Goal: Task Accomplishment & Management: Complete application form

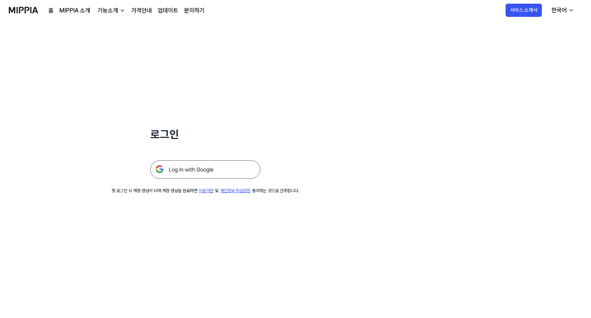
click at [198, 170] on img at bounding box center [205, 169] width 110 height 18
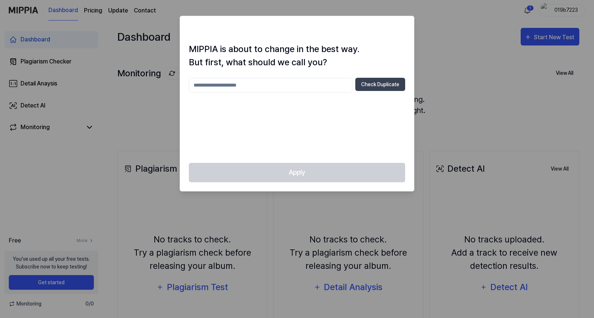
click at [426, 100] on div at bounding box center [297, 159] width 594 height 318
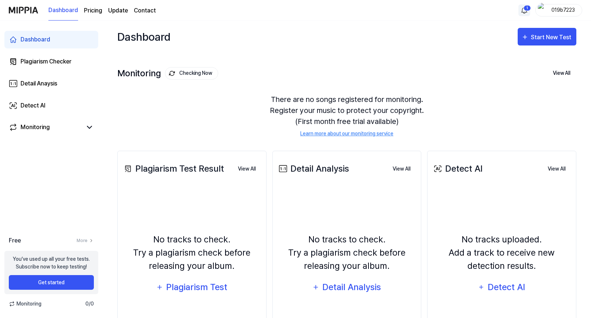
click at [524, 10] on html "Dashboard Pricing Update Contact 1 019b7223 Dashboard Plagiarism Checker Detail…" at bounding box center [295, 159] width 591 height 318
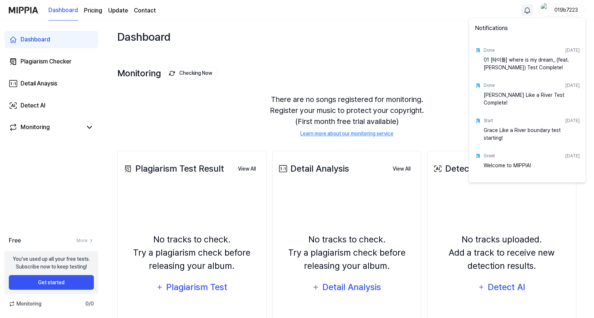
click at [380, 36] on html "Dashboard Pricing Update Contact 019b7223 Dashboard Plagiarism Checker Detail A…" at bounding box center [297, 159] width 594 height 318
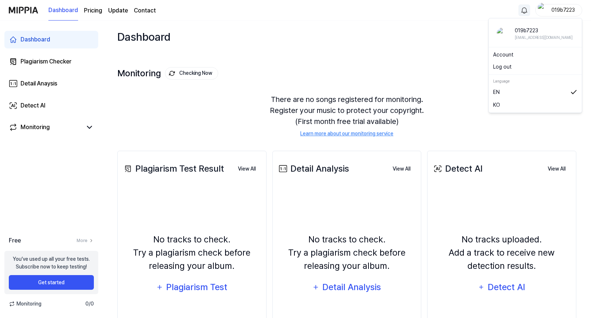
click at [547, 14] on div "019b7223" at bounding box center [558, 10] width 47 height 12
click at [521, 105] on link "KO" at bounding box center [535, 105] width 84 height 8
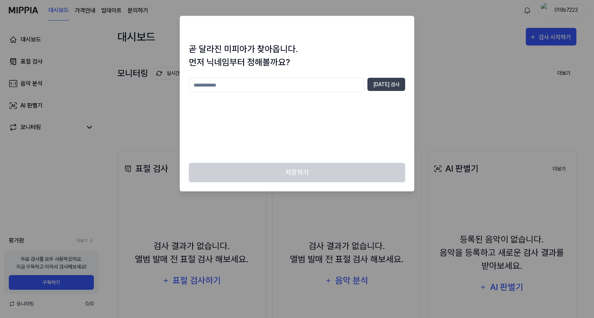
click at [439, 125] on div at bounding box center [297, 159] width 594 height 318
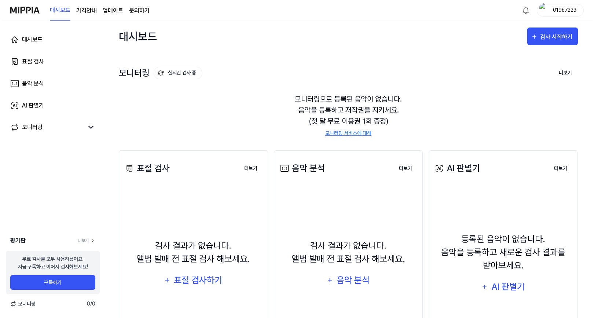
scroll to position [37, 0]
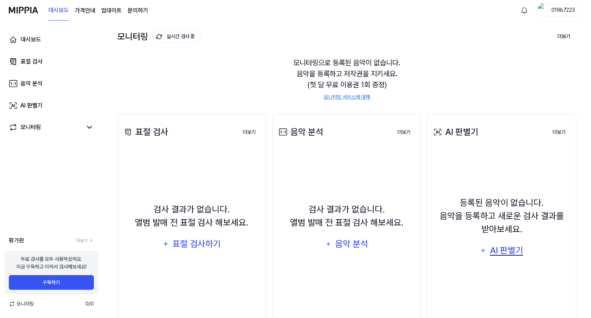
click at [502, 251] on div "AI 판별기" at bounding box center [506, 250] width 35 height 14
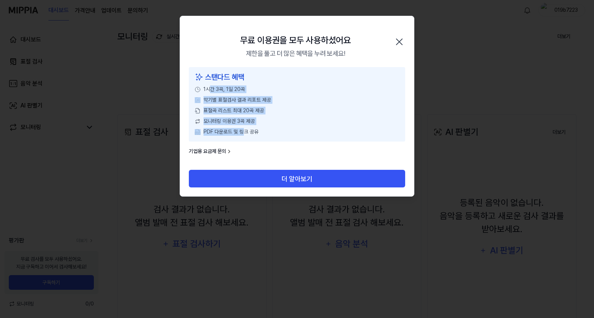
drag, startPoint x: 212, startPoint y: 90, endPoint x: 245, endPoint y: 133, distance: 54.0
click at [245, 133] on div "스탠다드 혜택 1시간 3곡, 1일 20곡 악기별 표절검사 결과 리포트 제공 표절곡 리스트 최대 20곡 제공 모니터링 이용권 3곡 제공 PDF …" at bounding box center [297, 104] width 216 height 74
click at [244, 133] on span "PDF 다운로드 및 링크 공유" at bounding box center [230, 132] width 55 height 8
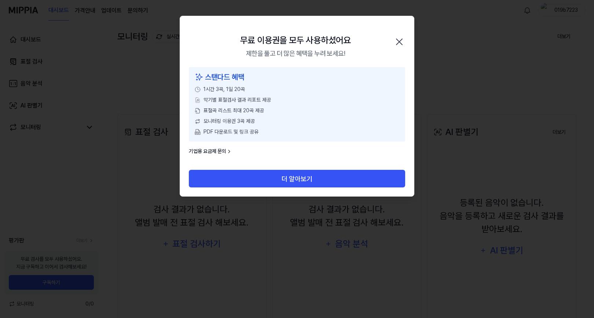
click at [401, 39] on icon "button" at bounding box center [399, 42] width 12 height 12
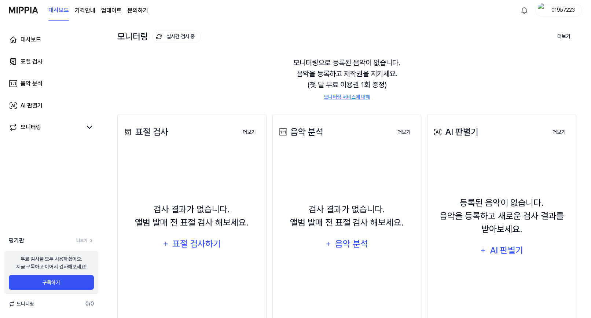
click at [482, 240] on div "등록된 음악이 없습니다. 음악을 등록하고 새로운 검사 결과를 받아보세요. AI 판별기" at bounding box center [502, 227] width 140 height 147
click at [500, 221] on div "등록된 음악이 없습니다. 음악을 등록하고 새로운 검사 결과를 받아보세요." at bounding box center [502, 216] width 140 height 40
click at [510, 258] on button "AI 판별기" at bounding box center [501, 251] width 53 height 18
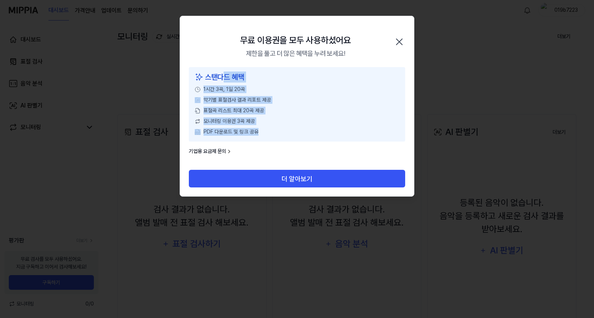
drag, startPoint x: 221, startPoint y: 77, endPoint x: 262, endPoint y: 143, distance: 77.2
click at [262, 143] on div "스탠다드 혜택 1시간 3곡, 1일 20곡 악기별 표절검사 결과 리포트 제공 표절곡 리스트 최대 20곡 제공 모니터링 이용권 3곡 제공 PDF …" at bounding box center [297, 118] width 234 height 103
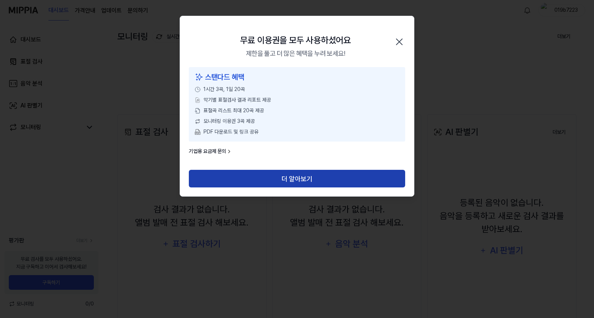
click at [281, 170] on button "더 알아보기" at bounding box center [297, 179] width 216 height 18
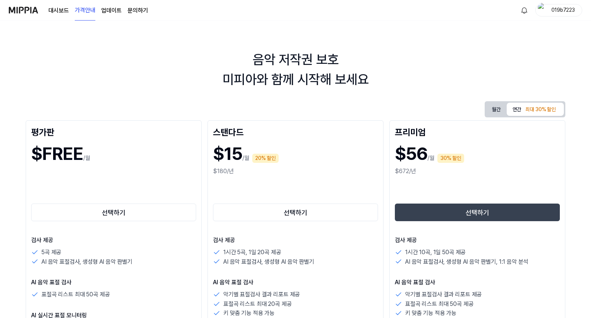
click at [80, 153] on h1 "$FREE" at bounding box center [57, 153] width 52 height 26
click at [100, 206] on button "선택하기" at bounding box center [113, 212] width 165 height 18
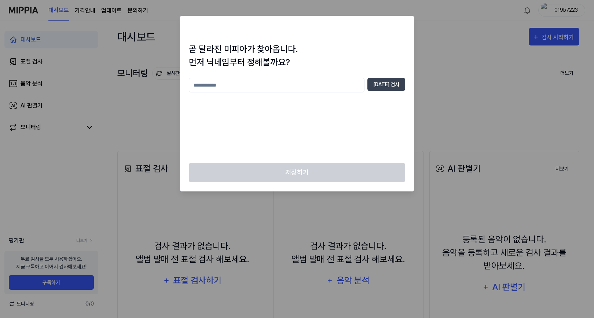
click at [445, 133] on div at bounding box center [297, 159] width 594 height 318
click at [318, 81] on input "text" at bounding box center [277, 85] width 176 height 15
click at [433, 60] on div at bounding box center [297, 159] width 594 height 318
click at [368, 39] on h2 at bounding box center [297, 29] width 234 height 26
click at [374, 125] on div "[DATE] 검사" at bounding box center [297, 116] width 216 height 76
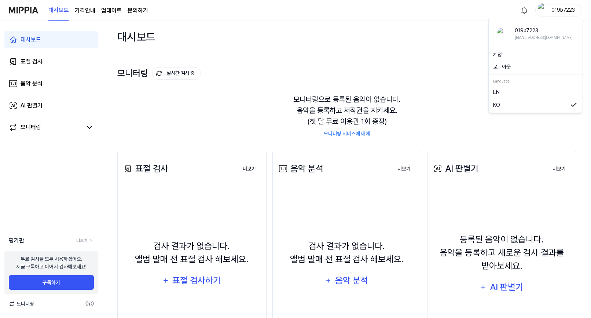
click at [559, 8] on div "019b7223" at bounding box center [563, 10] width 29 height 8
click at [508, 253] on div "등록된 음악이 없습니다. 음악을 등록하고 새로운 검사 결과를 받아보세요." at bounding box center [502, 253] width 140 height 40
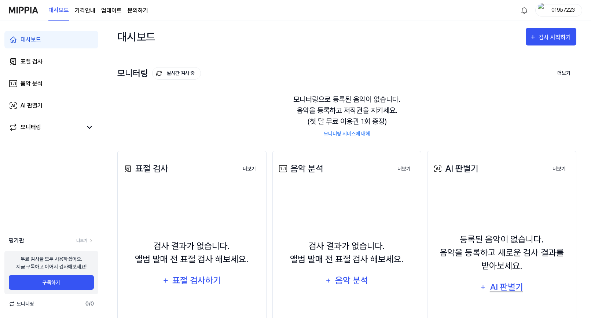
click at [509, 287] on div "AI 판별기" at bounding box center [506, 287] width 35 height 14
click at [558, 18] on div "대시보드 가격안내 업데이트 문의하기 019b7223" at bounding box center [295, 10] width 573 height 20
click at [559, 14] on div "019b7223" at bounding box center [558, 10] width 47 height 12
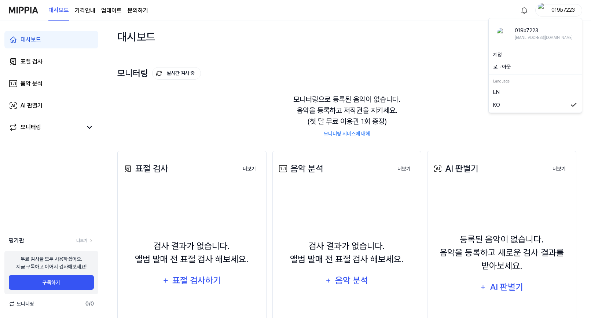
click at [511, 69] on button "로그아웃" at bounding box center [535, 67] width 84 height 8
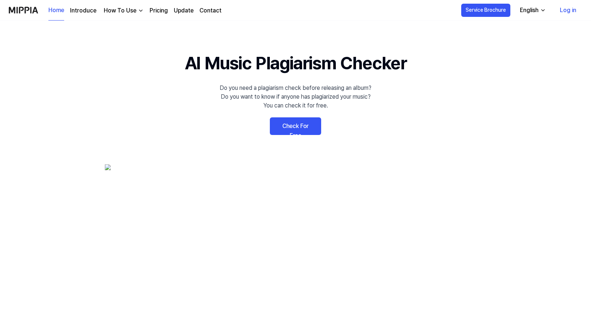
click at [564, 10] on link "Log in" at bounding box center [568, 10] width 28 height 21
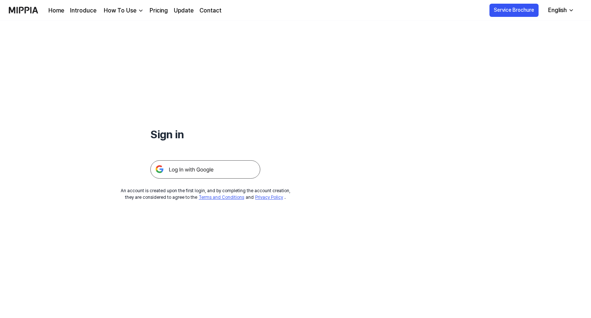
click at [182, 172] on img at bounding box center [205, 169] width 110 height 18
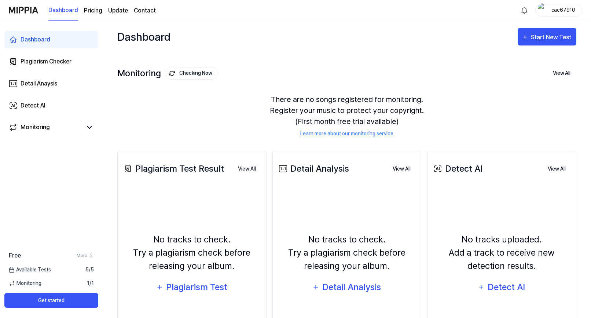
click at [549, 9] on div "cac67910" at bounding box center [563, 10] width 29 height 8
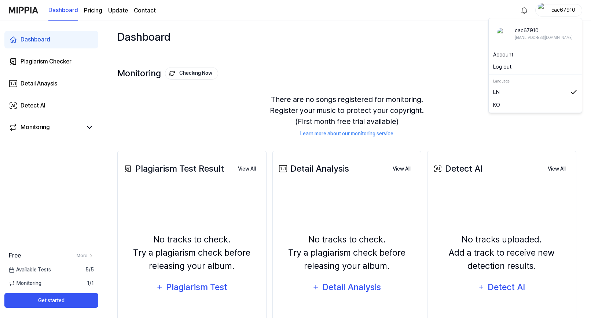
click at [500, 101] on link "KO" at bounding box center [535, 105] width 84 height 8
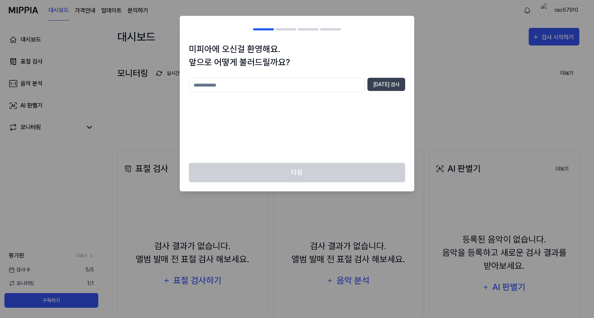
click at [294, 85] on input "text" at bounding box center [277, 85] width 176 height 15
click at [288, 69] on h1 "미피아에 오신걸 환영해요. 앞으로 어떻게 불러드릴까요?" at bounding box center [297, 56] width 216 height 26
click at [275, 81] on input "text" at bounding box center [277, 85] width 176 height 15
type input "*"
type input "*****"
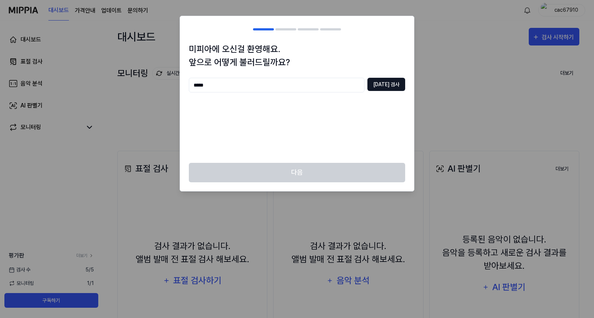
click at [384, 84] on button "[DATE] 검사" at bounding box center [386, 84] width 38 height 13
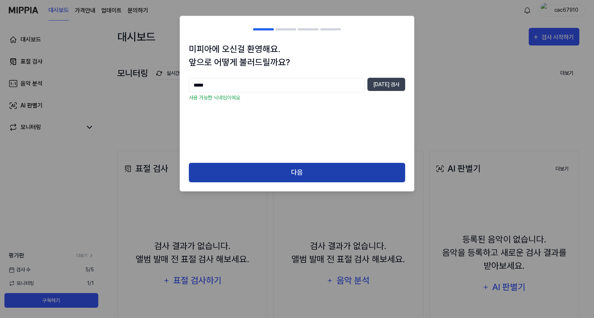
click at [324, 168] on button "다음" at bounding box center [297, 172] width 216 height 19
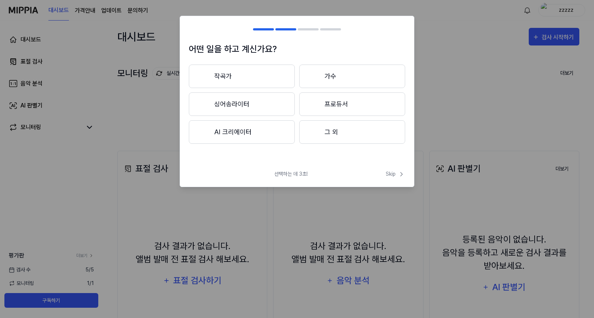
click at [362, 133] on button "그 외" at bounding box center [352, 131] width 106 height 23
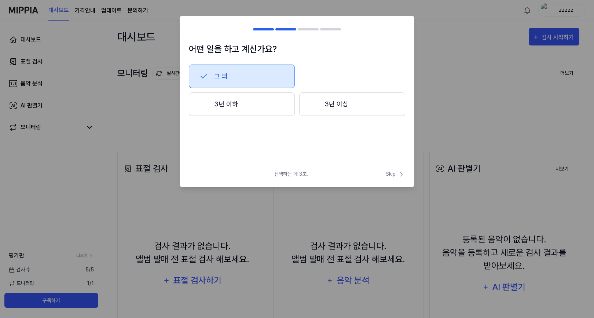
click at [281, 109] on button "3년 이하" at bounding box center [242, 103] width 106 height 23
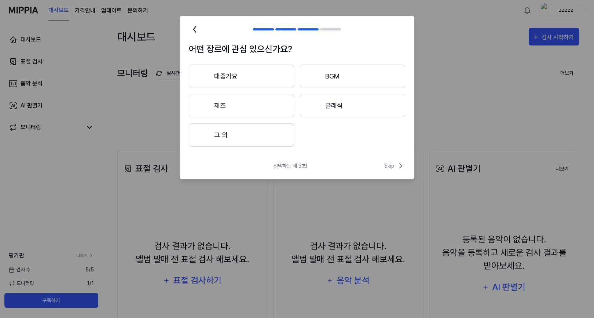
click at [268, 80] on button "대중가요" at bounding box center [241, 76] width 105 height 23
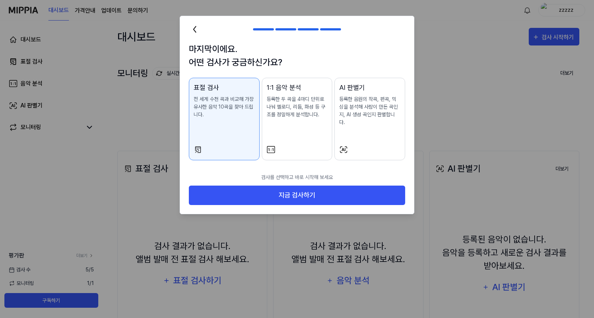
click at [364, 124] on div "AI 판별기 등록한 음원의 작곡, 편곡, 믹싱을 분석해 사람이 만든 곡인지, AI 생성 곡인지 판별합니다." at bounding box center [369, 111] width 61 height 58
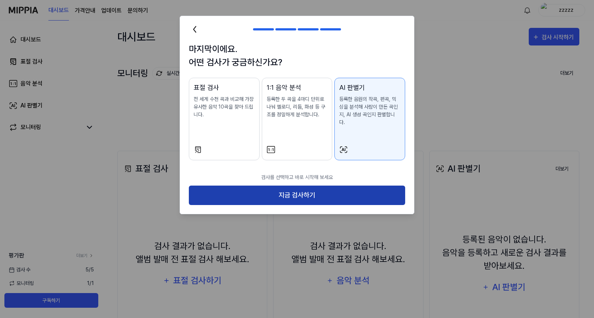
click at [350, 186] on button "지금 검사하기" at bounding box center [297, 195] width 216 height 19
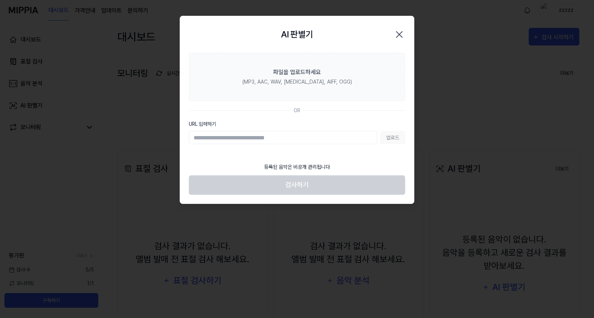
click at [402, 34] on icon "button" at bounding box center [399, 35] width 12 height 12
